Goal: Check status

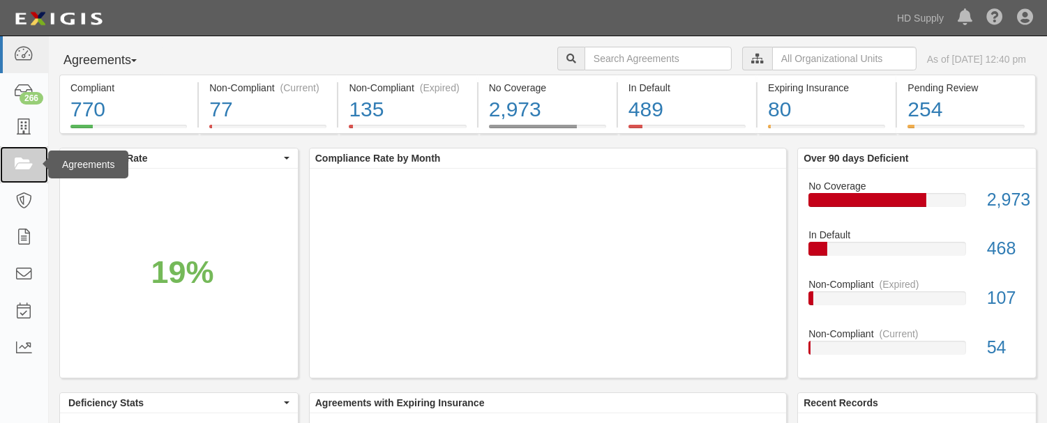
click at [29, 163] on icon at bounding box center [24, 165] width 20 height 16
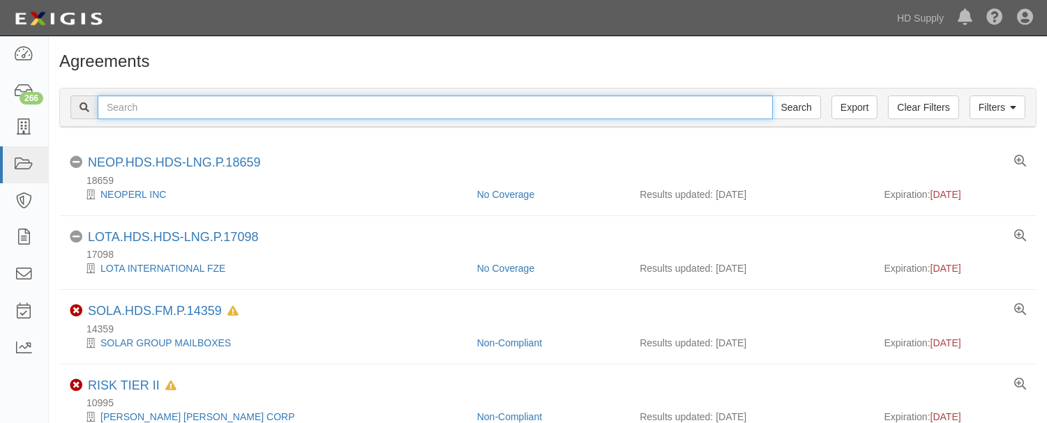
click at [236, 105] on input "text" at bounding box center [435, 108] width 675 height 24
paste input "Beaurayne Builders"
type input "Beaurayne Builders"
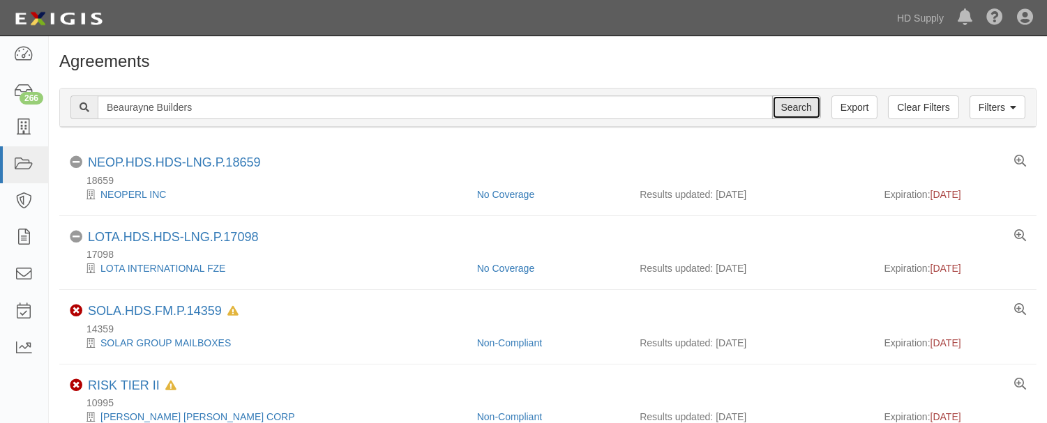
click at [785, 98] on input "Search" at bounding box center [796, 108] width 49 height 24
